Goal: Task Accomplishment & Management: Understand process/instructions

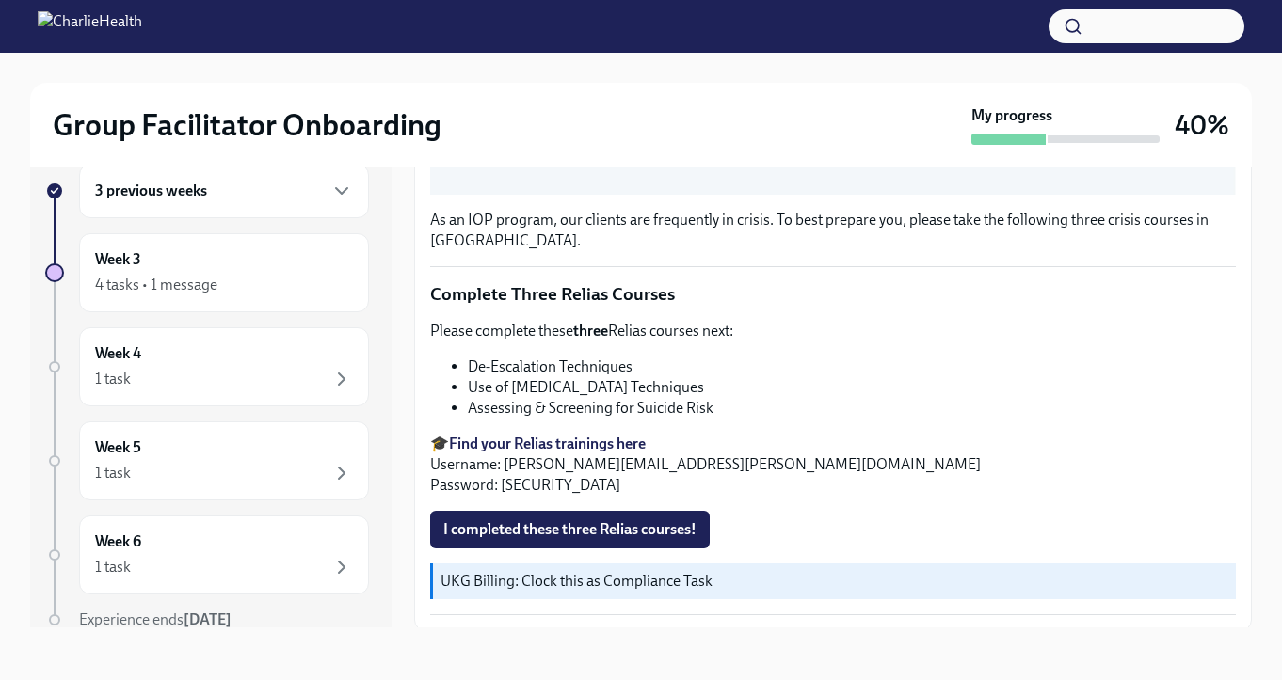
scroll to position [679, 0]
click at [592, 406] on li "Assessing & Screening for Suicide Risk" at bounding box center [852, 407] width 768 height 21
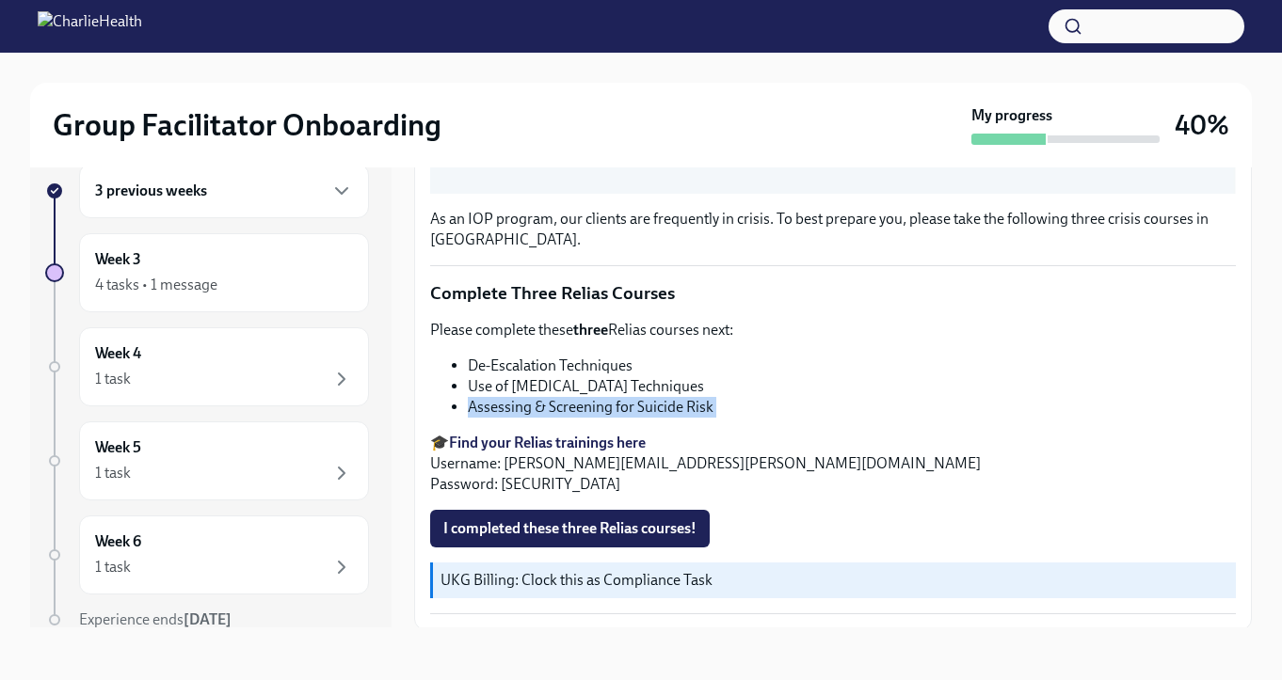
click at [592, 406] on li "Assessing & Screening for Suicide Risk" at bounding box center [852, 407] width 768 height 21
copy div "Assessing & Screening for Suicide Risk"
click at [573, 437] on strong "Find your Relias trainings here" at bounding box center [547, 443] width 197 height 18
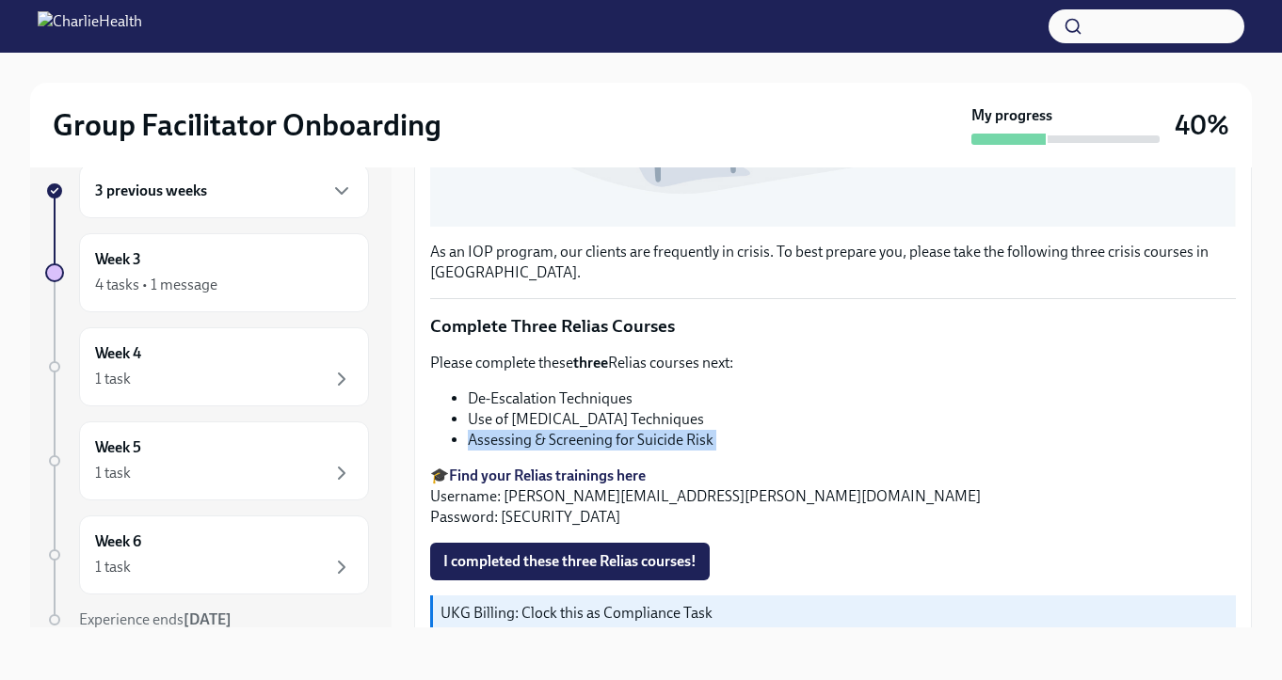
scroll to position [647, 0]
click at [548, 568] on span "I completed these three Relias courses!" at bounding box center [569, 561] width 253 height 19
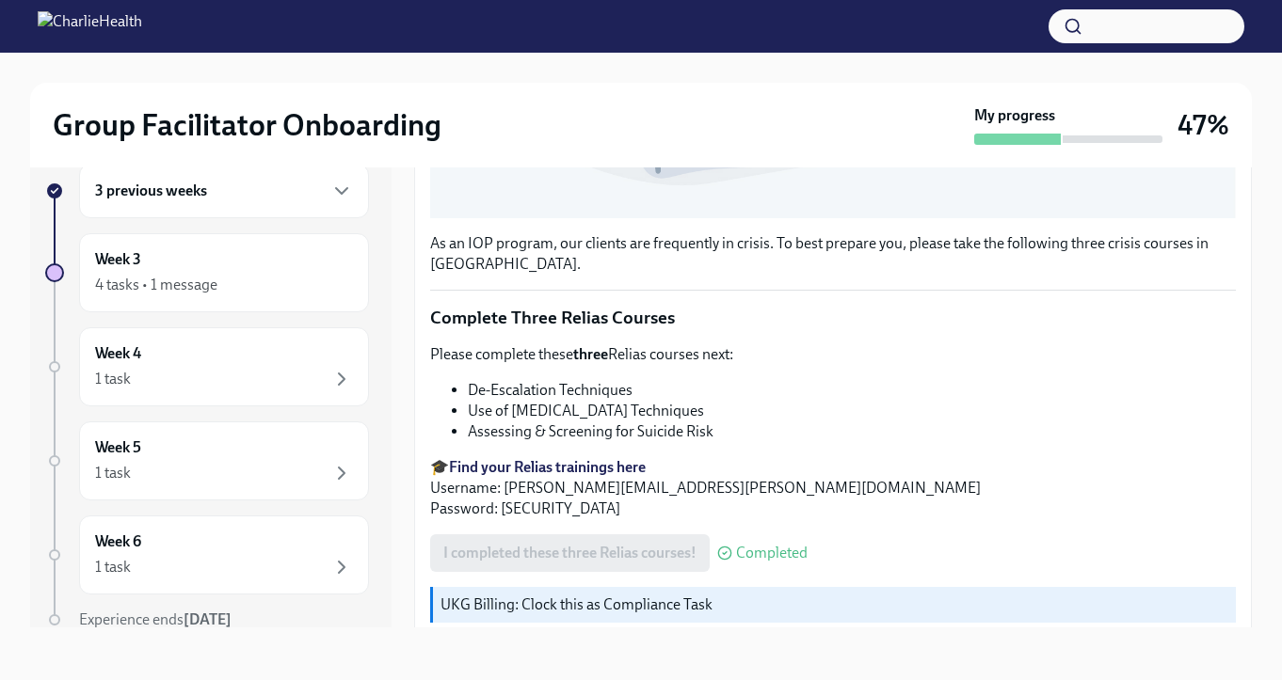
scroll to position [743, 0]
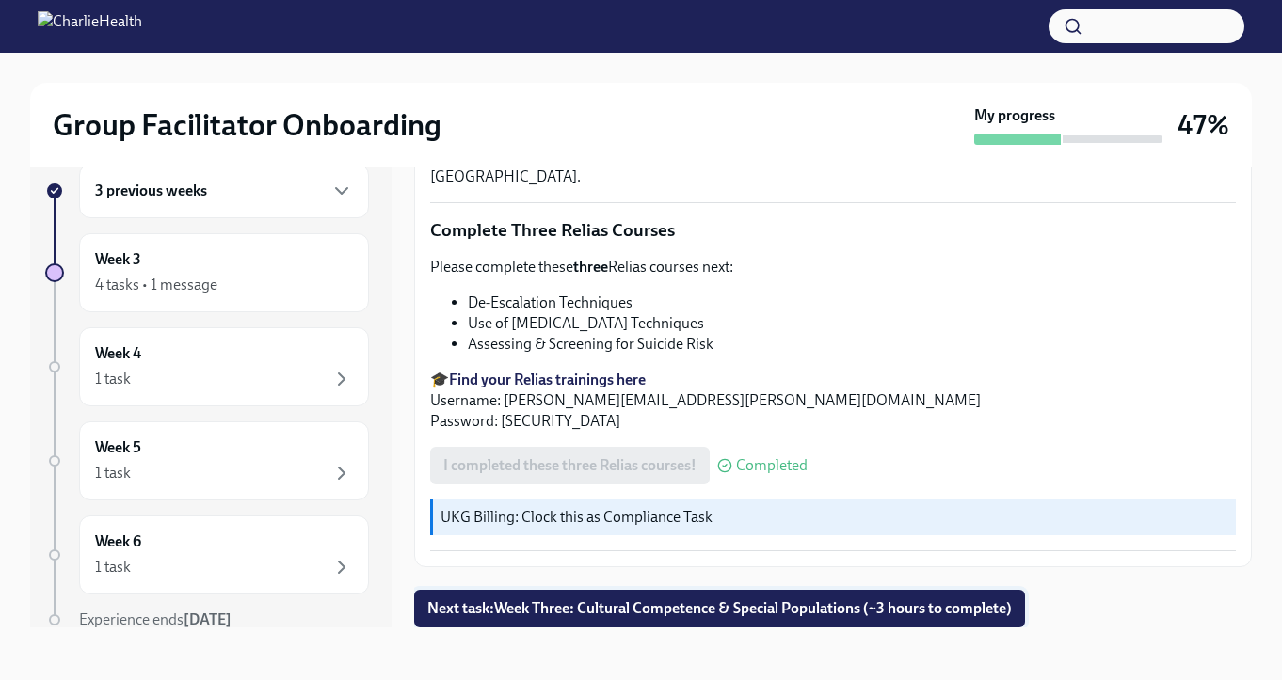
click at [692, 616] on span "Next task : Week Three: Cultural Competence & Special Populations (~3 hours to …" at bounding box center [719, 609] width 584 height 19
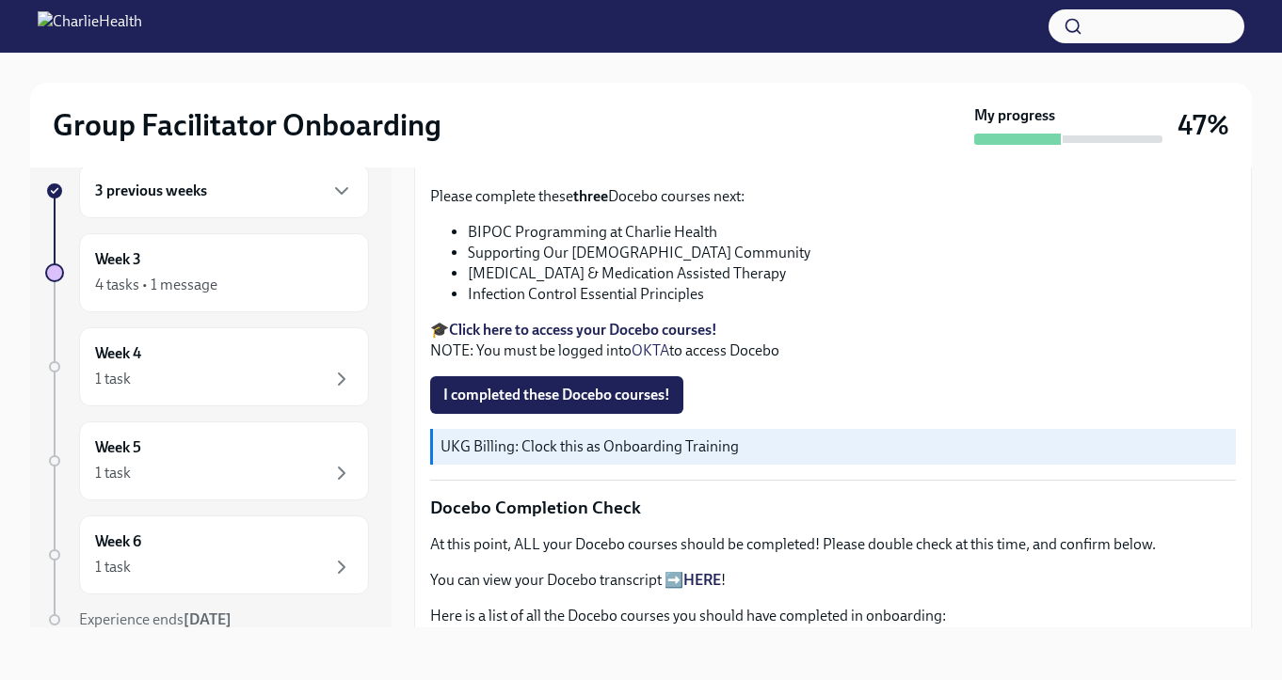
scroll to position [676, 0]
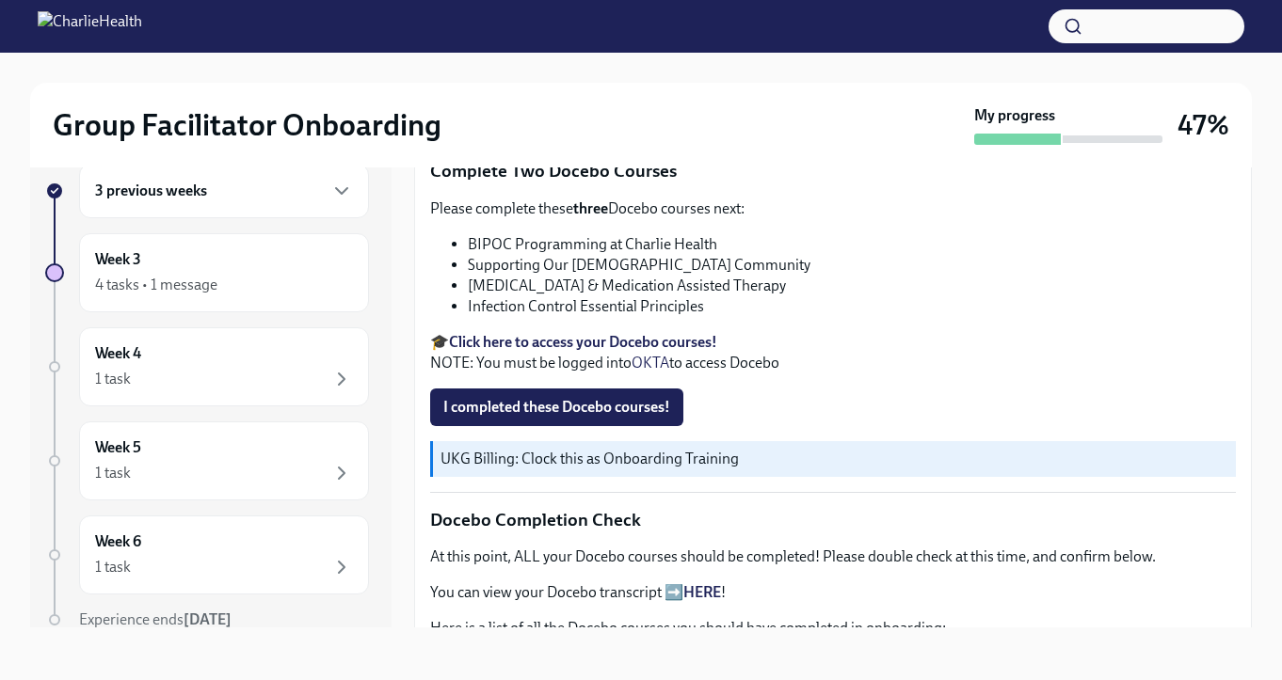
click at [295, 188] on div "3 previous weeks" at bounding box center [224, 191] width 258 height 23
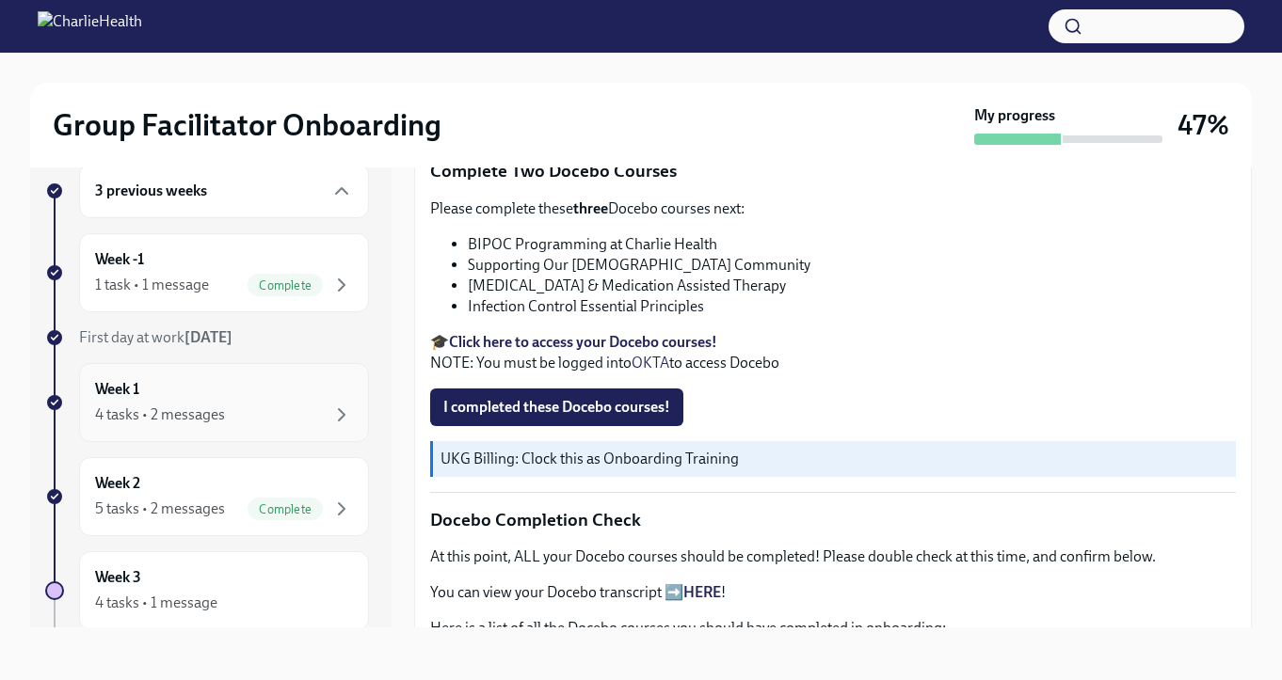
click at [194, 412] on div "4 tasks • 2 messages" at bounding box center [160, 415] width 130 height 21
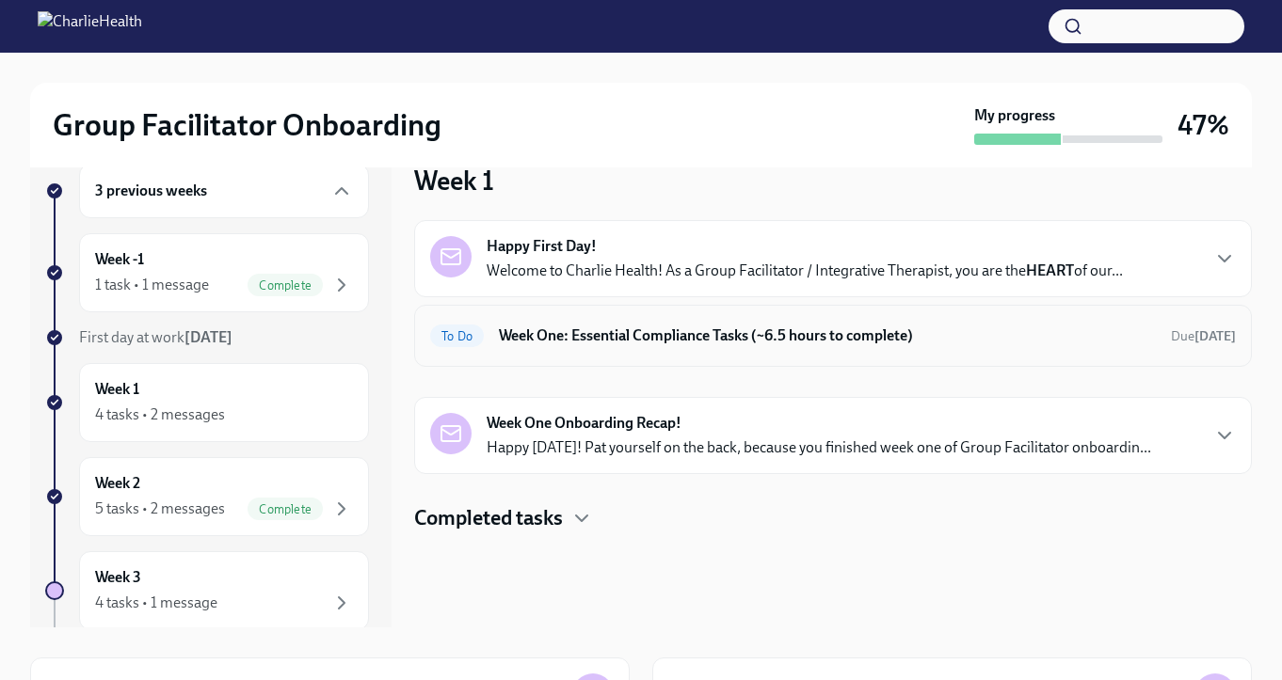
click at [629, 347] on div "To Do Week One: Essential Compliance Tasks (~6.5 hours to complete) Due [DATE]" at bounding box center [833, 336] width 806 height 30
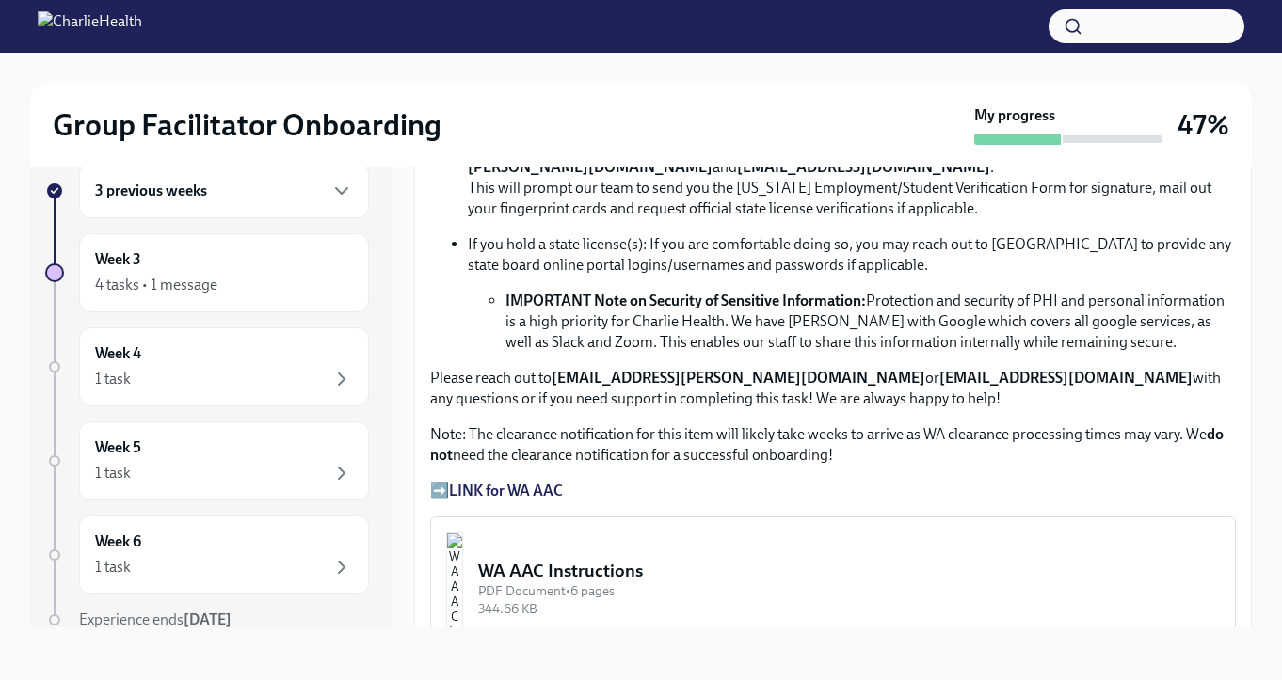
scroll to position [268, 0]
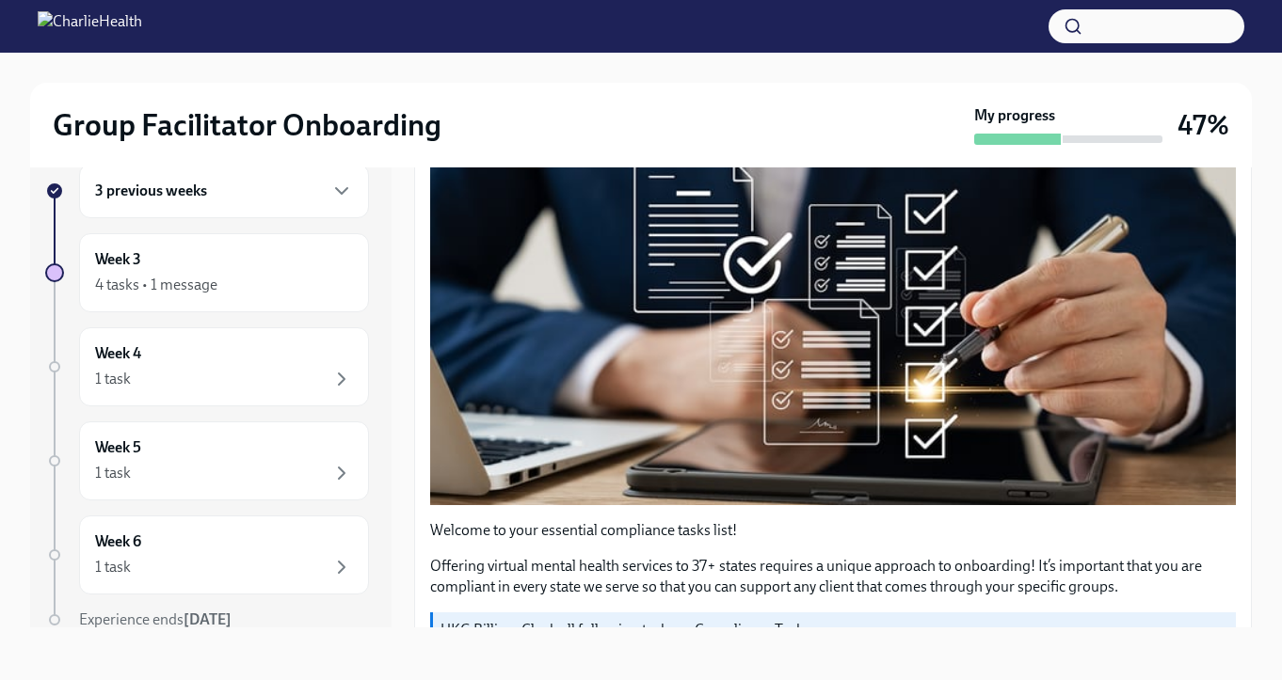
click at [165, 418] on div "3 previous weeks Week 3 4 tasks • 1 message Week 4 1 task Week 5 1 task Week 6 …" at bounding box center [207, 435] width 324 height 542
click at [182, 185] on h6 "3 previous weeks" at bounding box center [151, 191] width 112 height 21
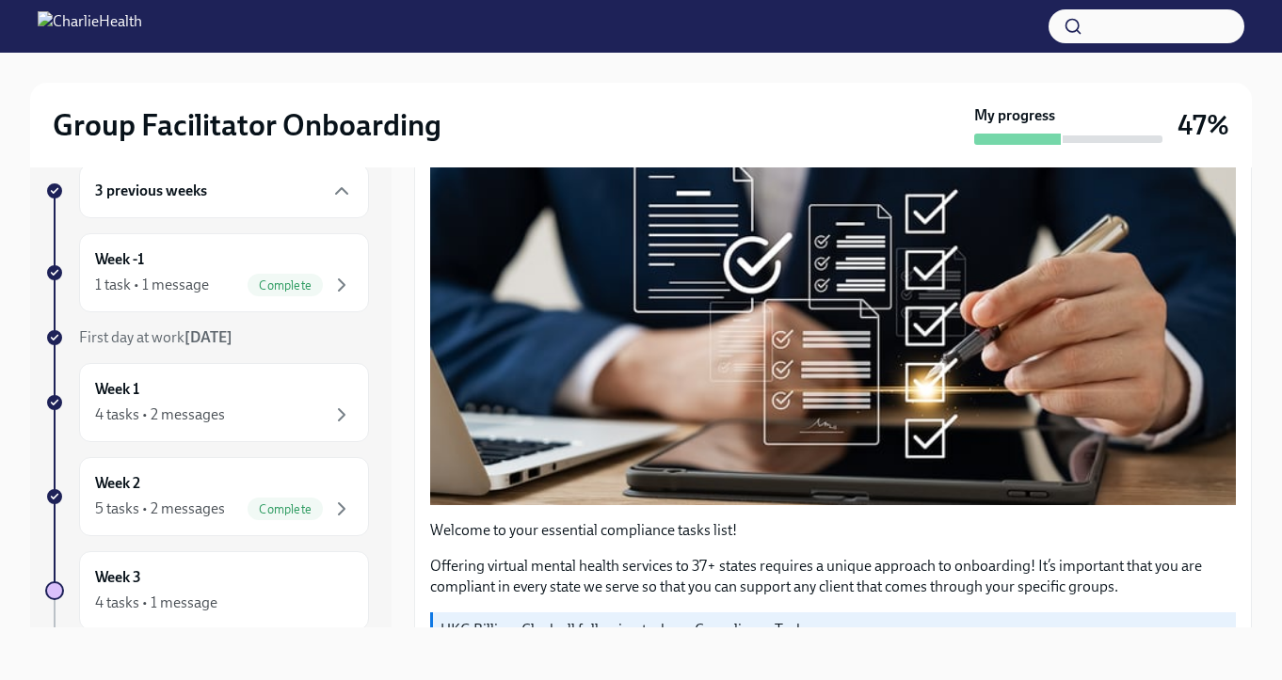
click at [182, 185] on h6 "3 previous weeks" at bounding box center [151, 191] width 112 height 21
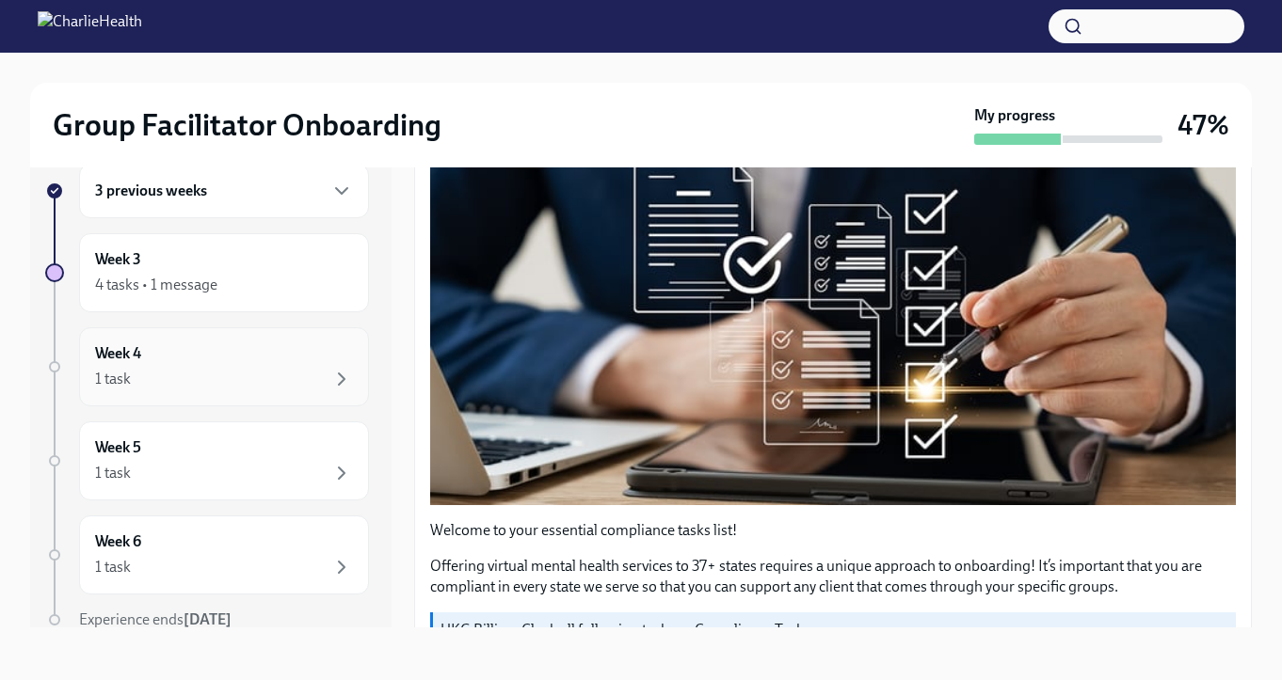
click at [186, 370] on div "1 task" at bounding box center [224, 379] width 258 height 23
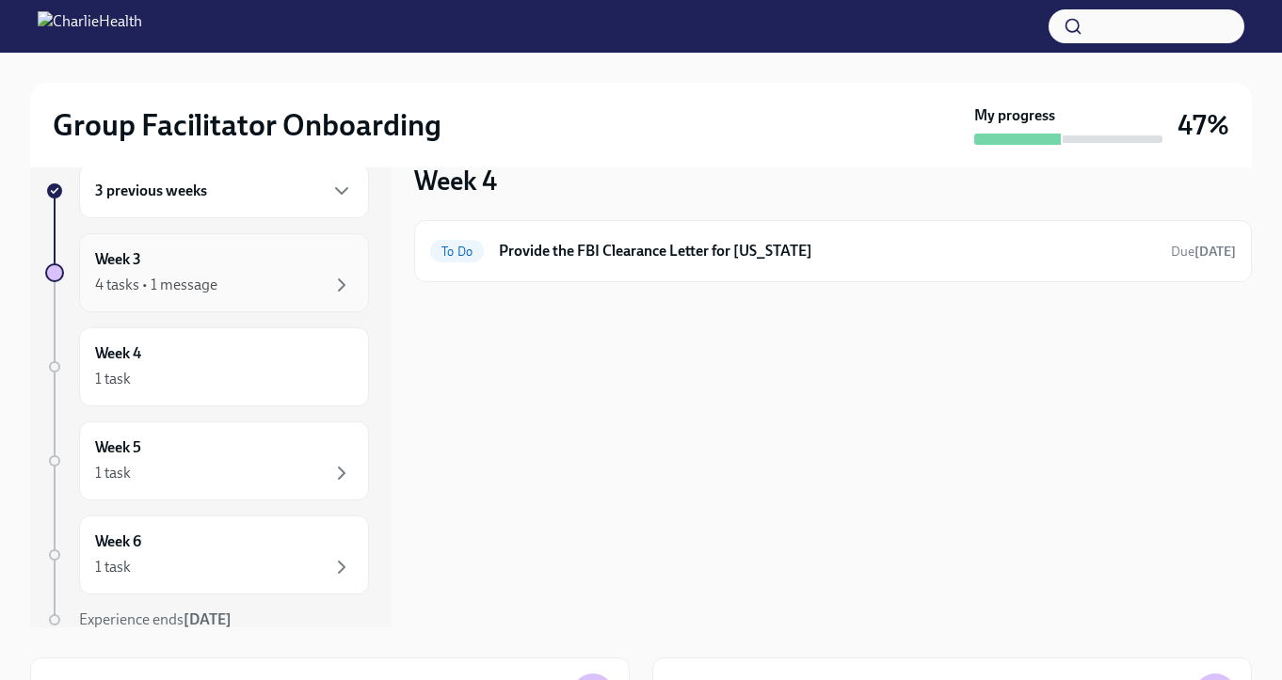
click at [269, 283] on div "4 tasks • 1 message" at bounding box center [224, 285] width 258 height 23
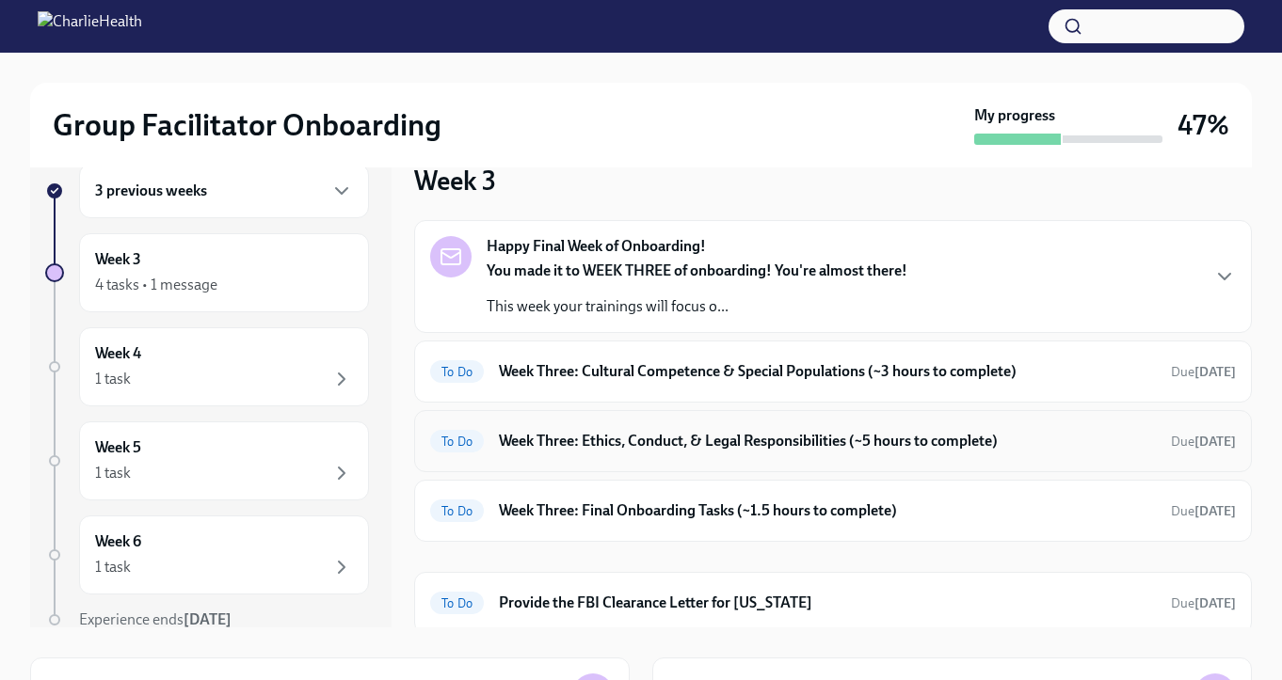
scroll to position [7, 0]
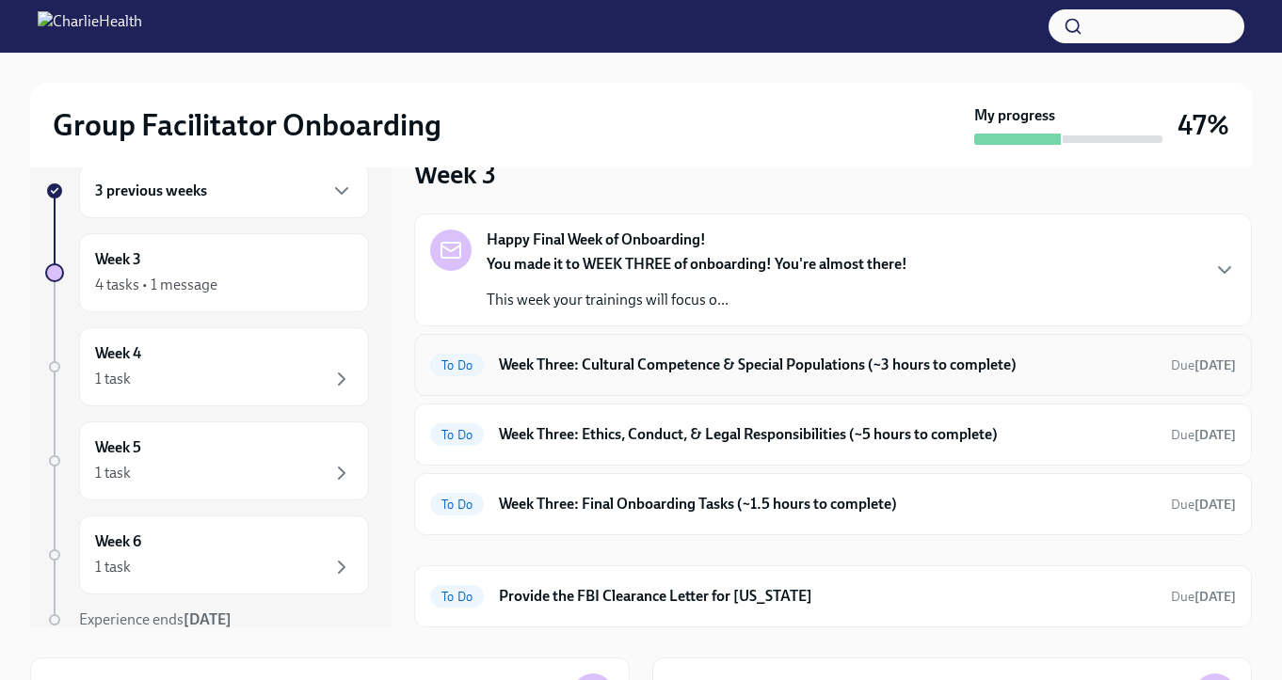
click at [604, 368] on h6 "Week Three: Cultural Competence & Special Populations (~3 hours to complete)" at bounding box center [827, 365] width 657 height 21
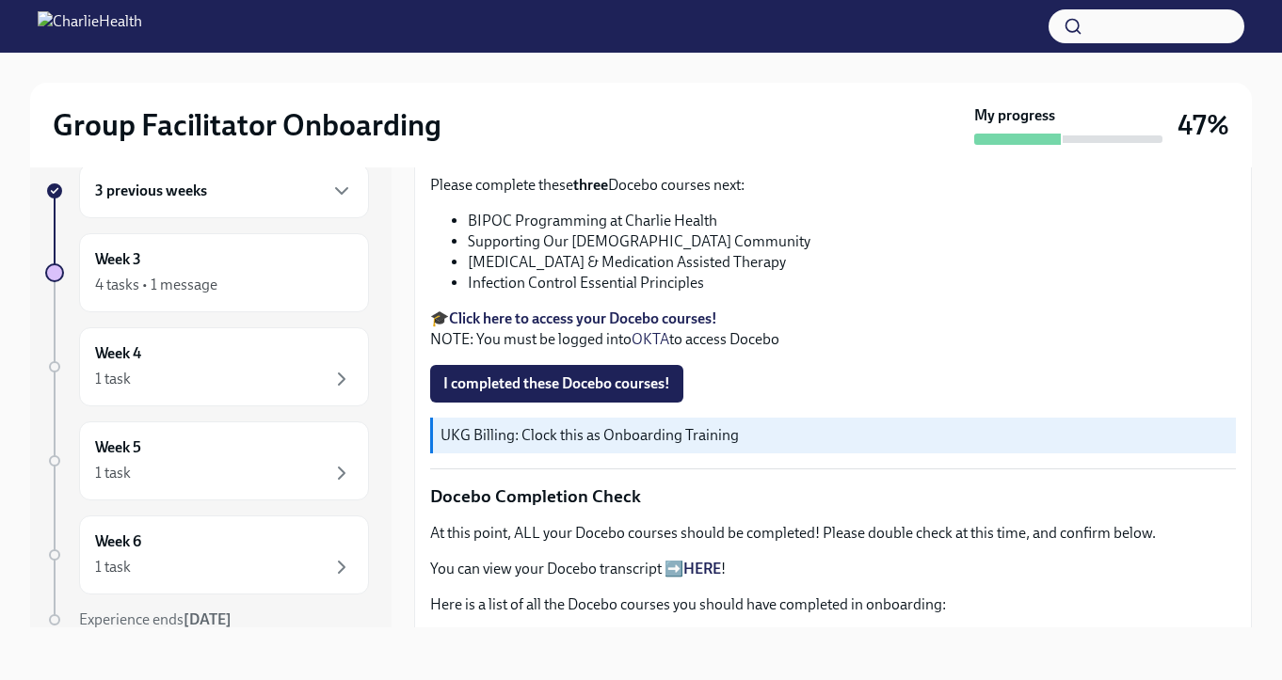
scroll to position [701, 0]
